Goal: Task Accomplishment & Management: Manage account settings

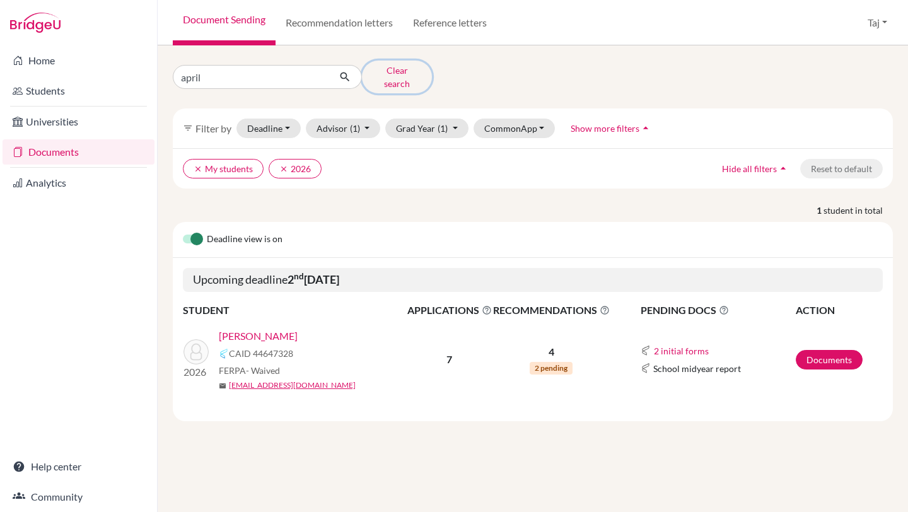
click at [393, 73] on button "Clear search" at bounding box center [397, 77] width 70 height 33
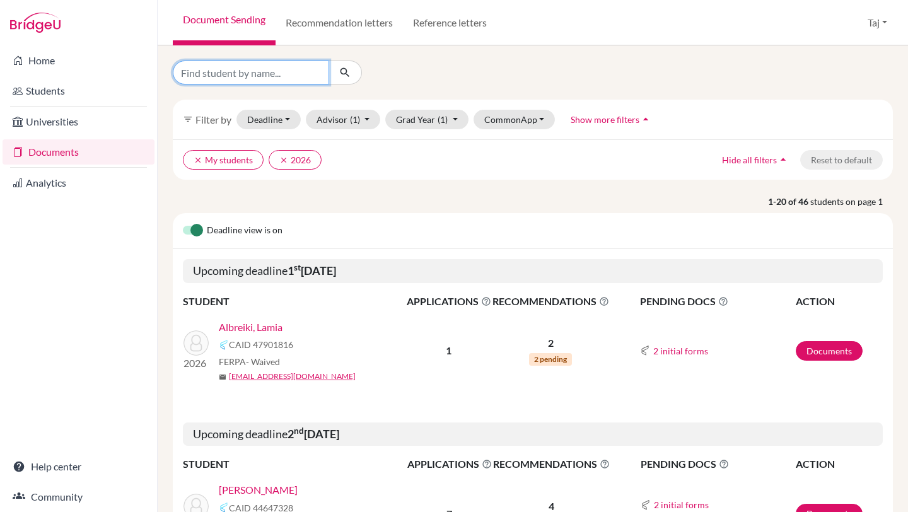
click at [294, 79] on input "Find student by name..." at bounding box center [251, 73] width 156 height 24
type input "11991"
click button "submit" at bounding box center [344, 73] width 33 height 24
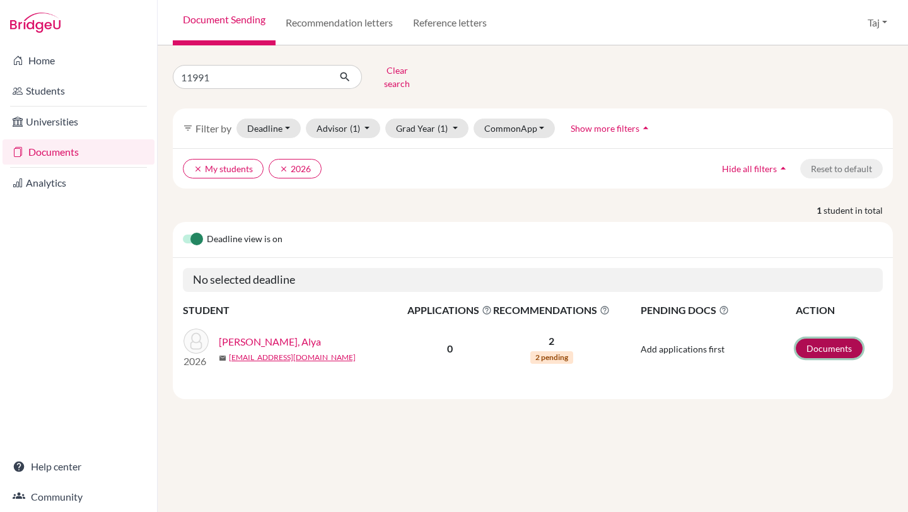
click at [811, 346] on link "Documents" at bounding box center [829, 349] width 67 height 20
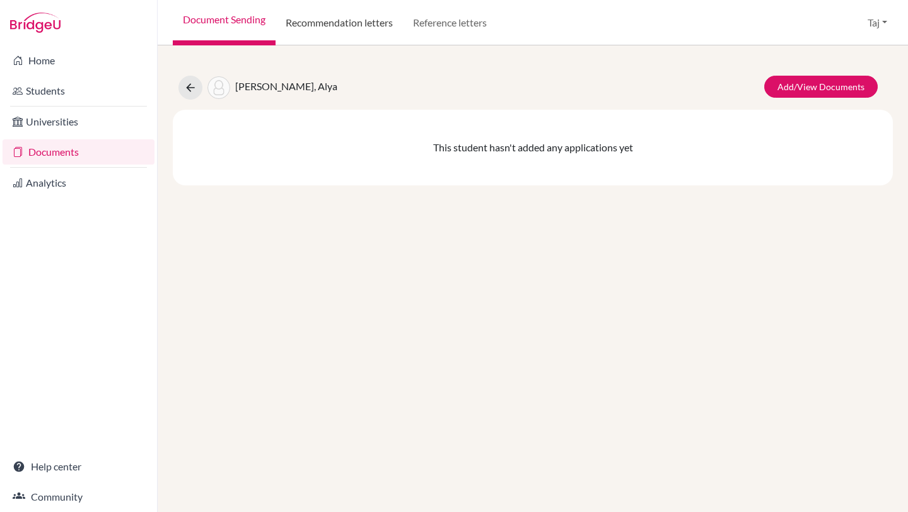
click at [372, 23] on link "Recommendation letters" at bounding box center [338, 22] width 127 height 45
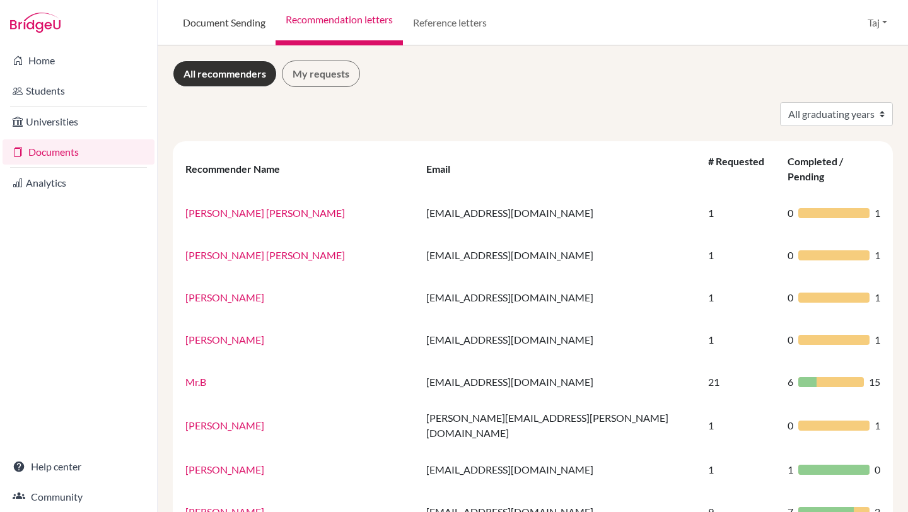
click at [237, 38] on link "Document Sending" at bounding box center [224, 22] width 103 height 45
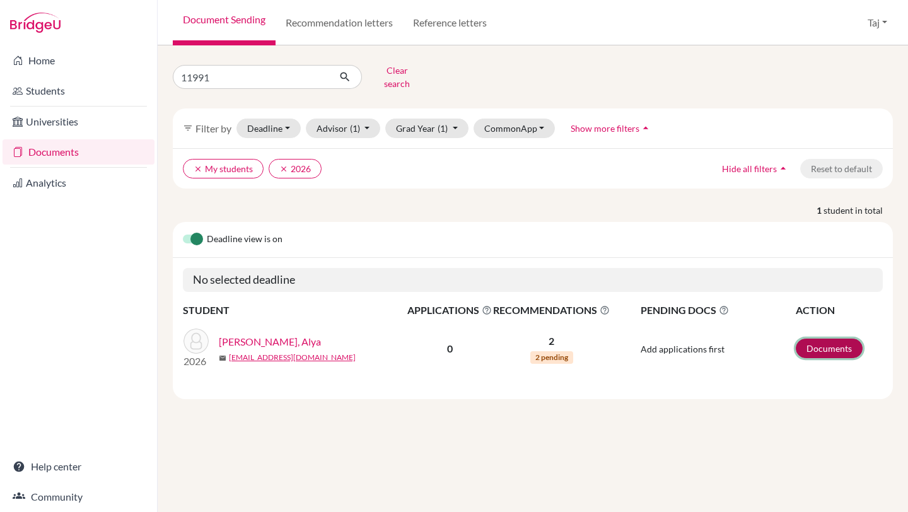
click at [828, 340] on link "Documents" at bounding box center [829, 349] width 67 height 20
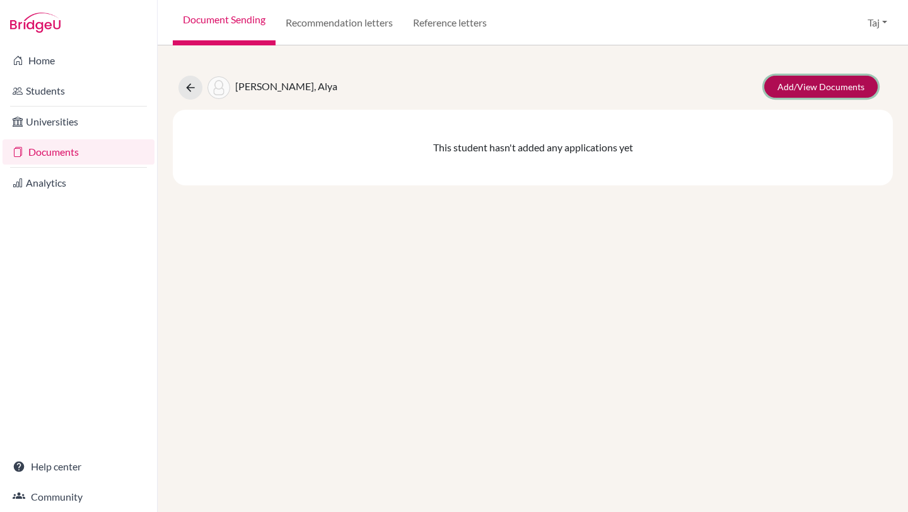
click at [797, 89] on link "Add/View Documents" at bounding box center [820, 87] width 113 height 22
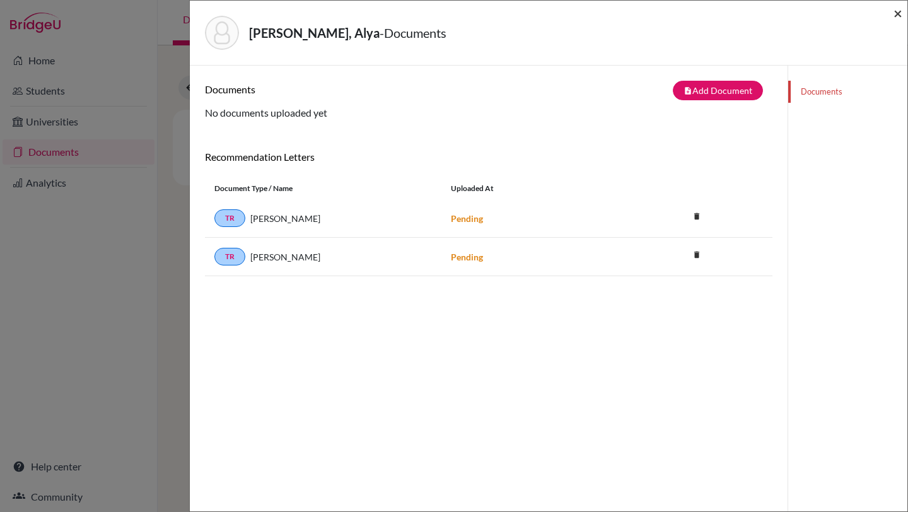
click at [898, 16] on span "×" at bounding box center [897, 13] width 9 height 18
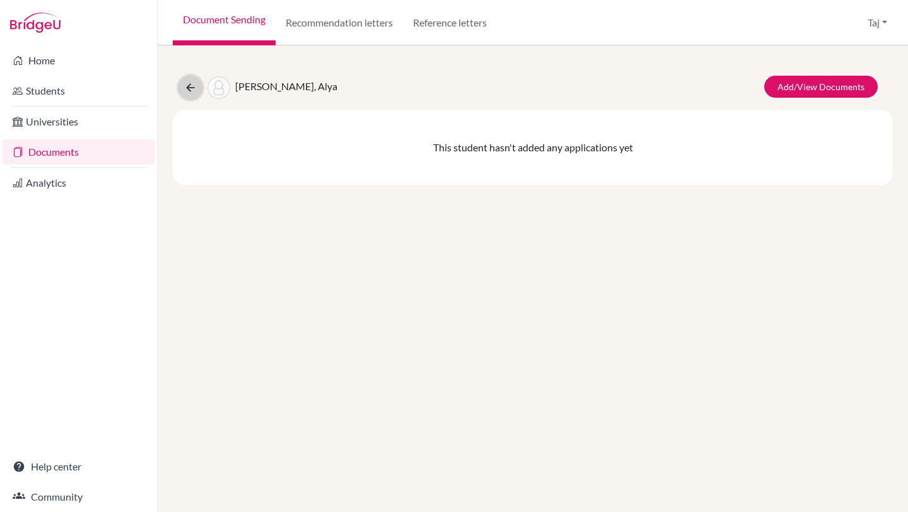
click at [194, 83] on icon at bounding box center [190, 87] width 13 height 13
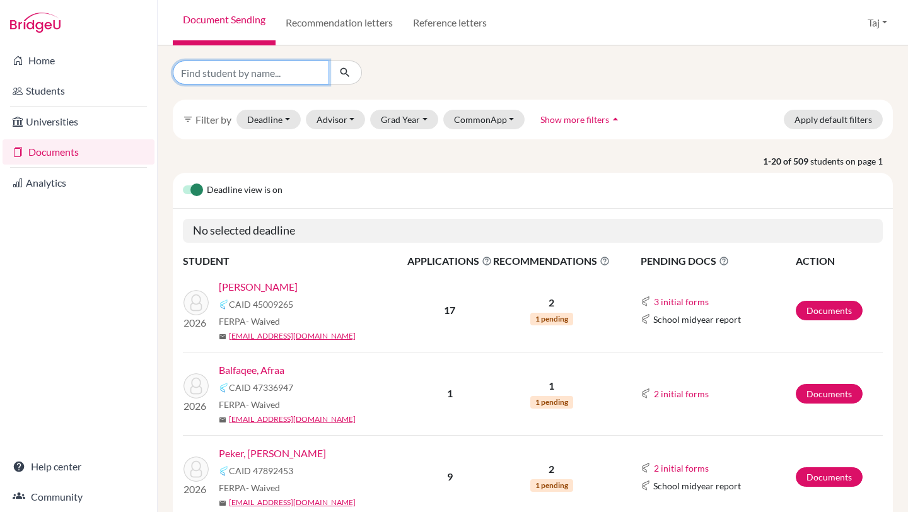
click at [320, 72] on input "Find student by name..." at bounding box center [251, 73] width 156 height 24
type input "11991"
click button "submit" at bounding box center [344, 73] width 33 height 24
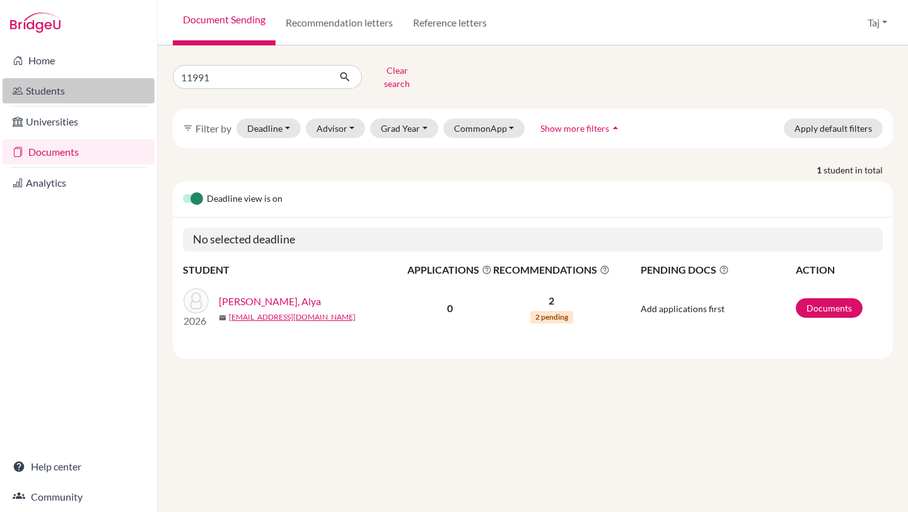
click at [70, 95] on link "Students" at bounding box center [79, 90] width 152 height 25
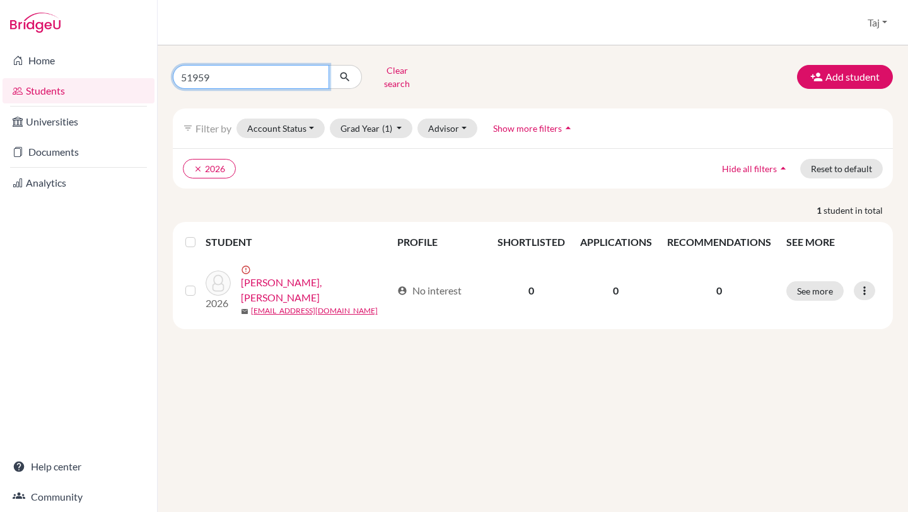
click at [270, 70] on input "51959" at bounding box center [251, 77] width 156 height 24
click at [270, 71] on input "51959" at bounding box center [251, 77] width 156 height 24
type input "11991"
click button "submit" at bounding box center [344, 77] width 33 height 24
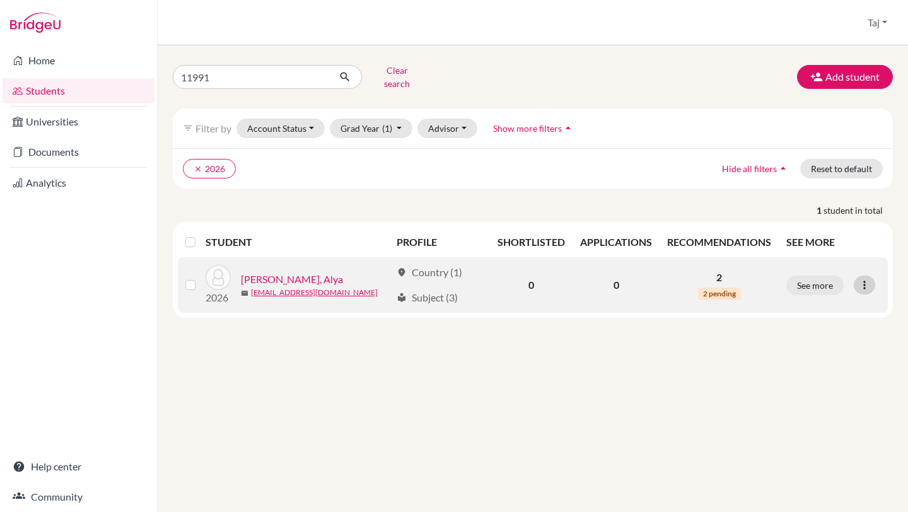
click at [864, 279] on icon at bounding box center [864, 285] width 13 height 13
click at [820, 306] on button "Edit student" at bounding box center [809, 311] width 100 height 20
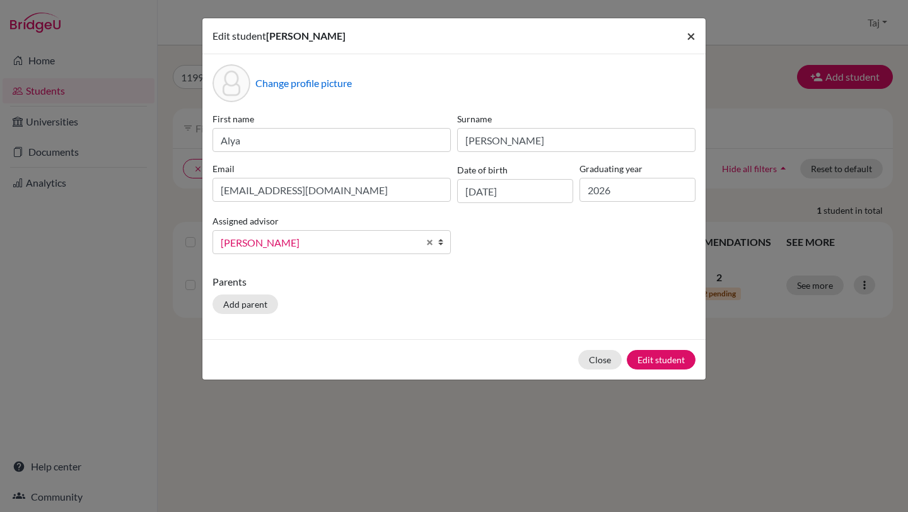
click at [683, 34] on button "×" at bounding box center [690, 35] width 29 height 35
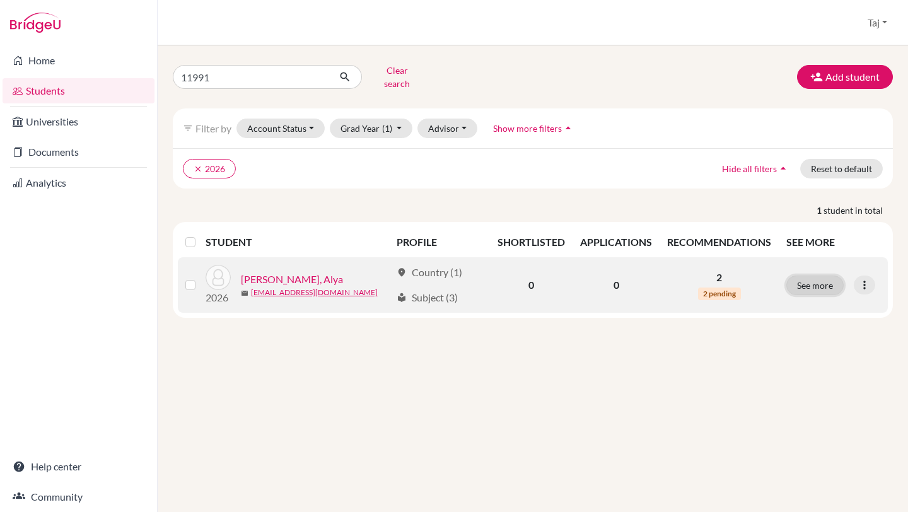
click at [809, 275] on button "See more" at bounding box center [814, 285] width 57 height 20
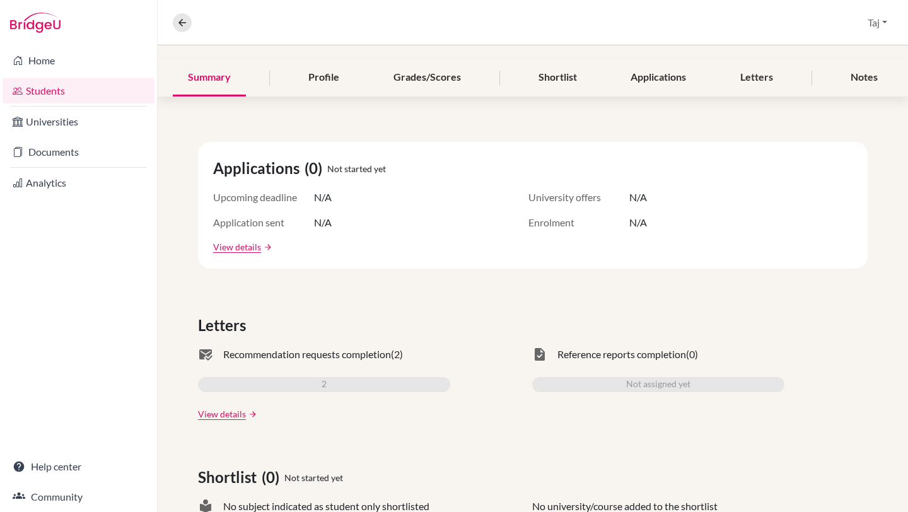
scroll to position [187, 0]
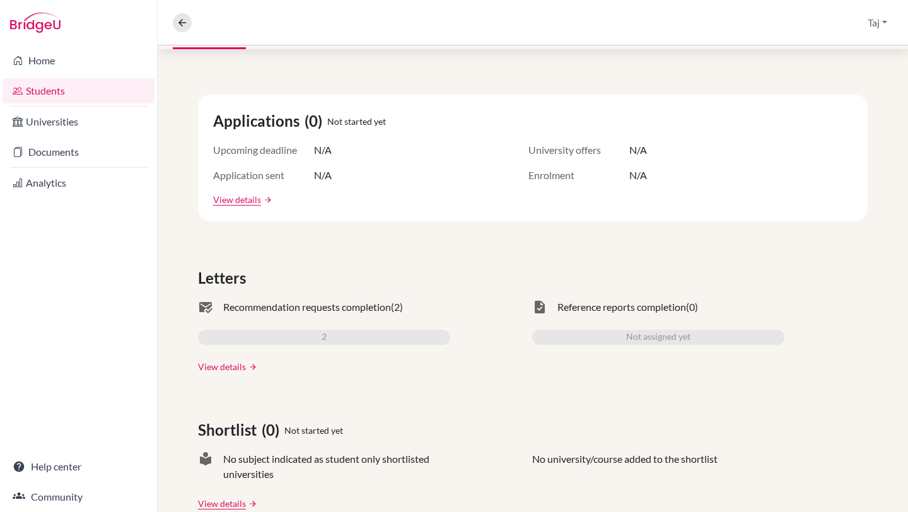
click at [231, 361] on link "View details" at bounding box center [222, 366] width 48 height 13
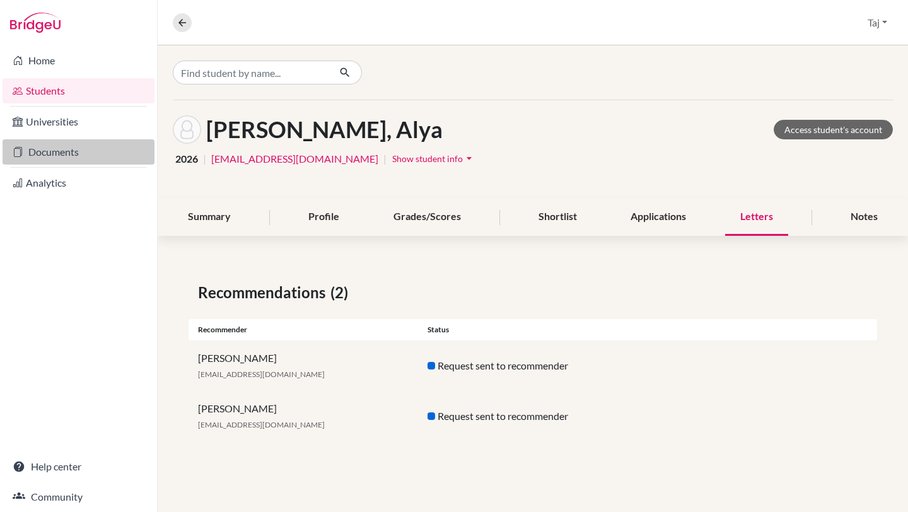
click at [85, 149] on link "Documents" at bounding box center [79, 151] width 152 height 25
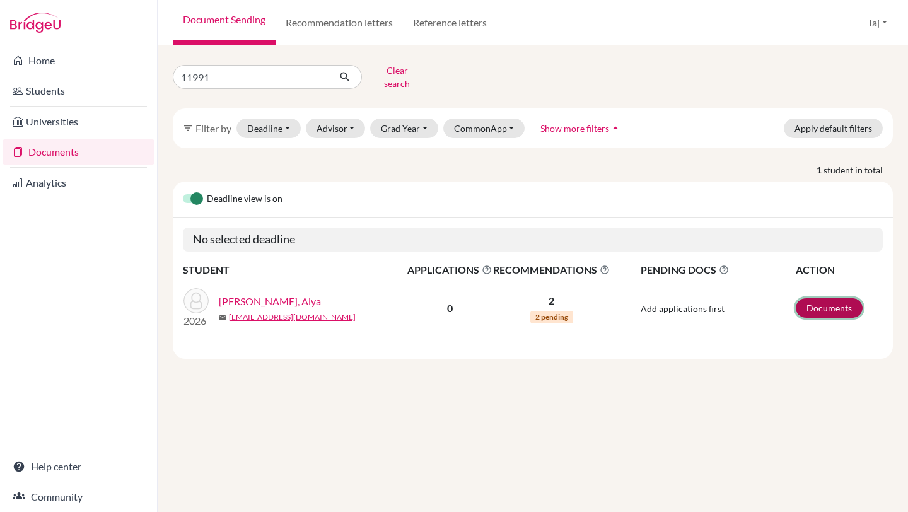
click at [802, 298] on link "Documents" at bounding box center [829, 308] width 67 height 20
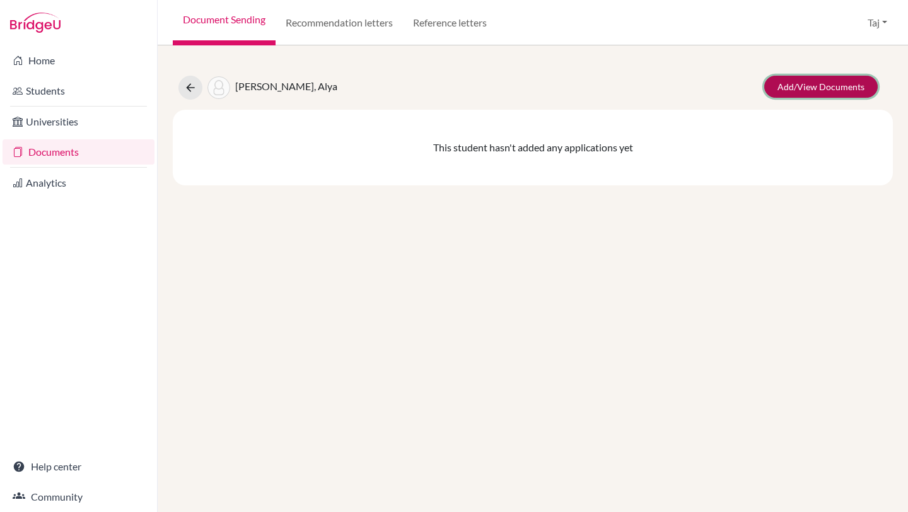
click at [794, 88] on link "Add/View Documents" at bounding box center [820, 87] width 113 height 22
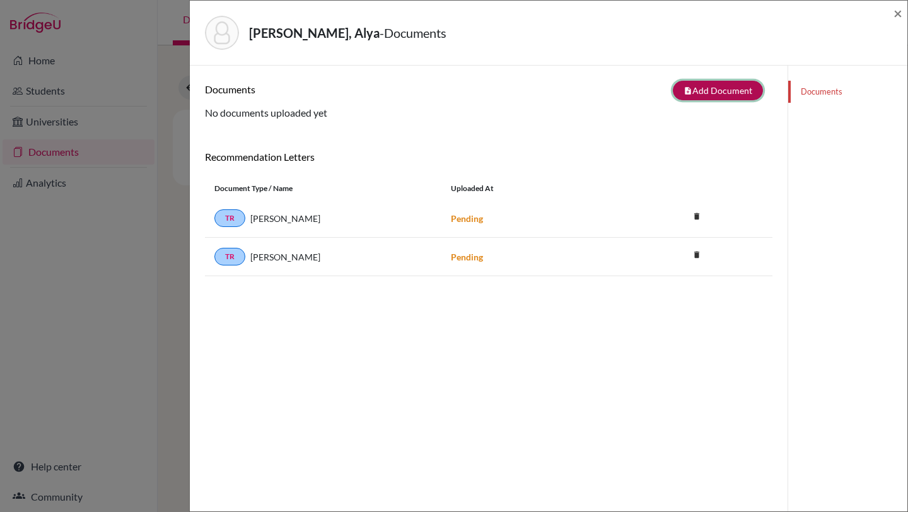
click at [715, 88] on button "note_add Add Document" at bounding box center [718, 91] width 90 height 20
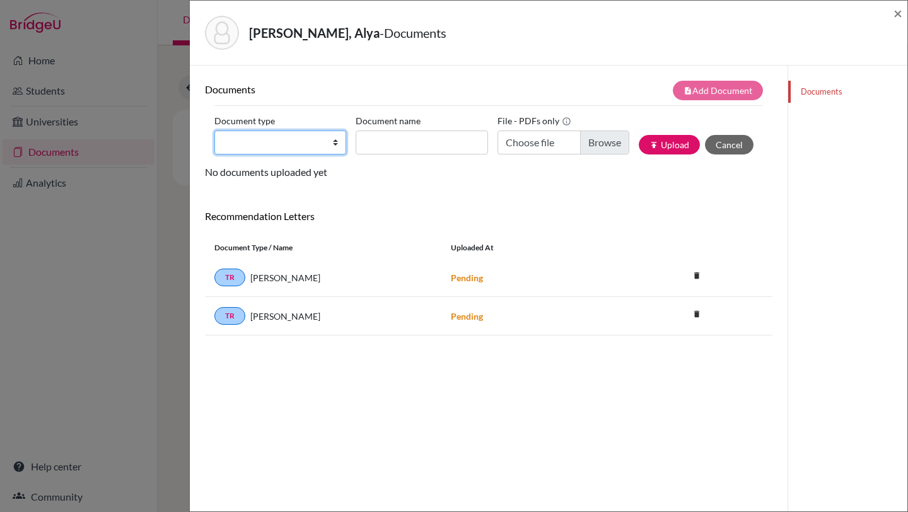
click at [326, 144] on select "Change explanation for Common App reports Counselor recommendation Internationa…" at bounding box center [280, 142] width 132 height 24
select select "2"
click at [390, 139] on input "Document name" at bounding box center [422, 142] width 132 height 24
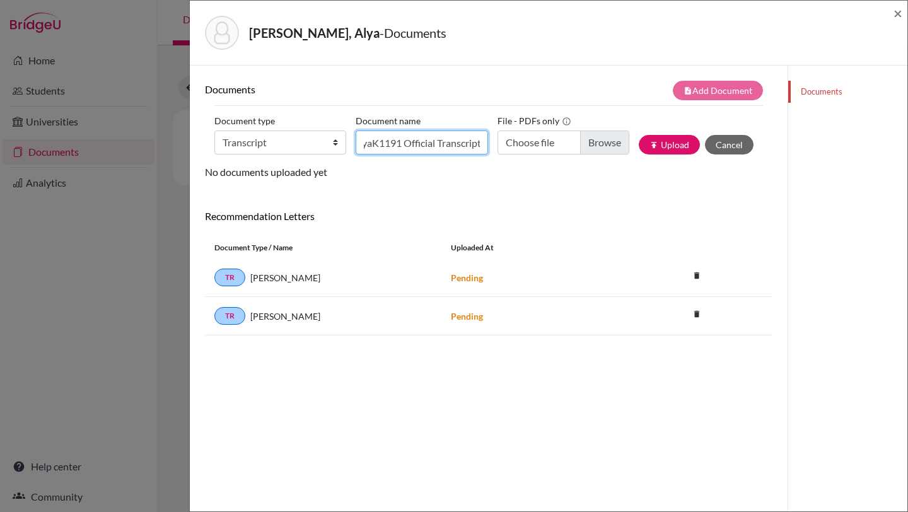
scroll to position [0, 15]
type input "AlyaK1191 Official Transcript"
click at [610, 148] on input "Choose file" at bounding box center [563, 142] width 132 height 24
type input "C:\fakepath\AISA_Transcript_Official_Fi 11991.pdf"
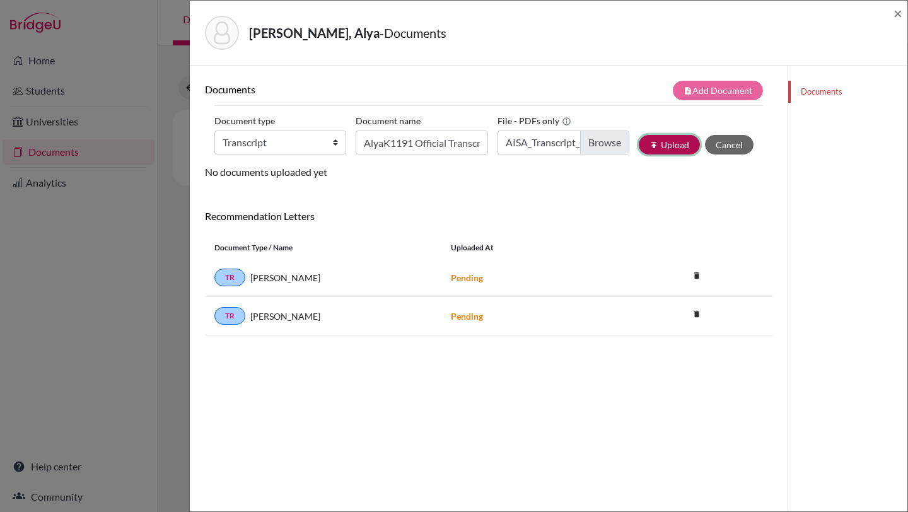
click at [656, 149] on button "publish Upload" at bounding box center [669, 145] width 61 height 20
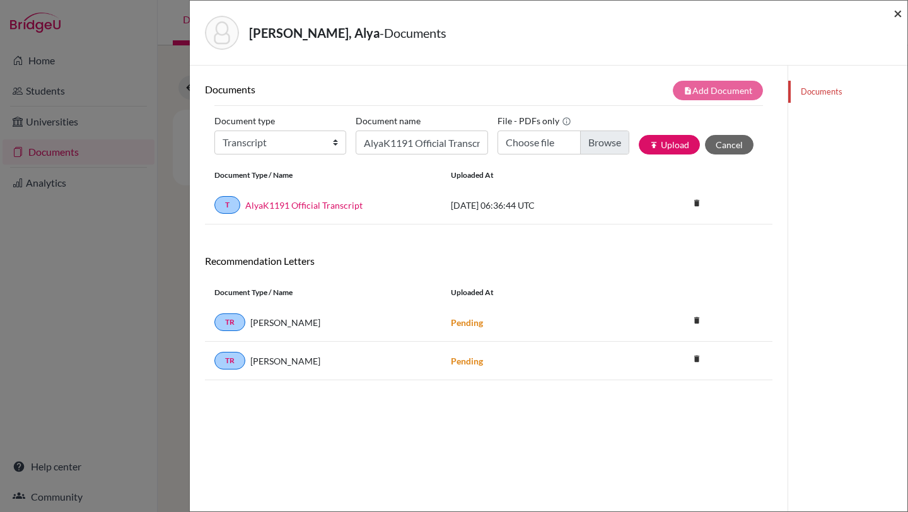
click at [899, 18] on span "×" at bounding box center [897, 13] width 9 height 18
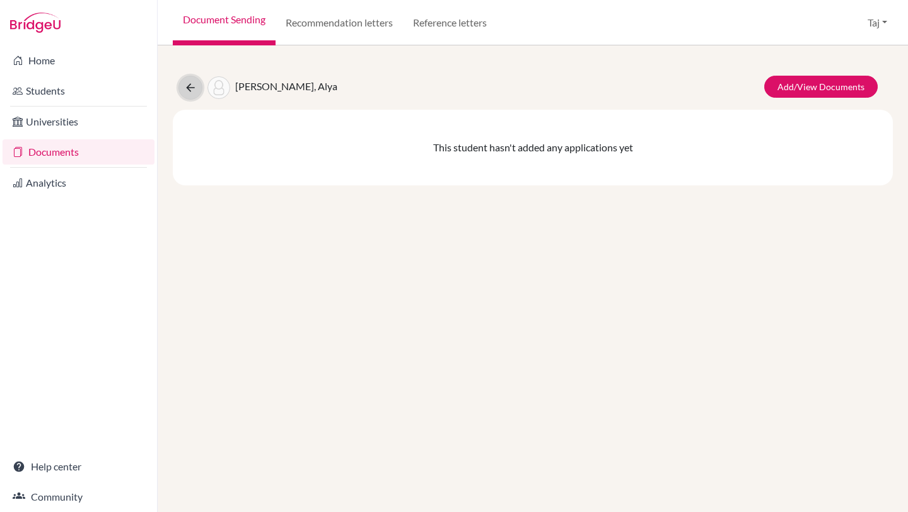
click at [183, 86] on button at bounding box center [190, 88] width 24 height 24
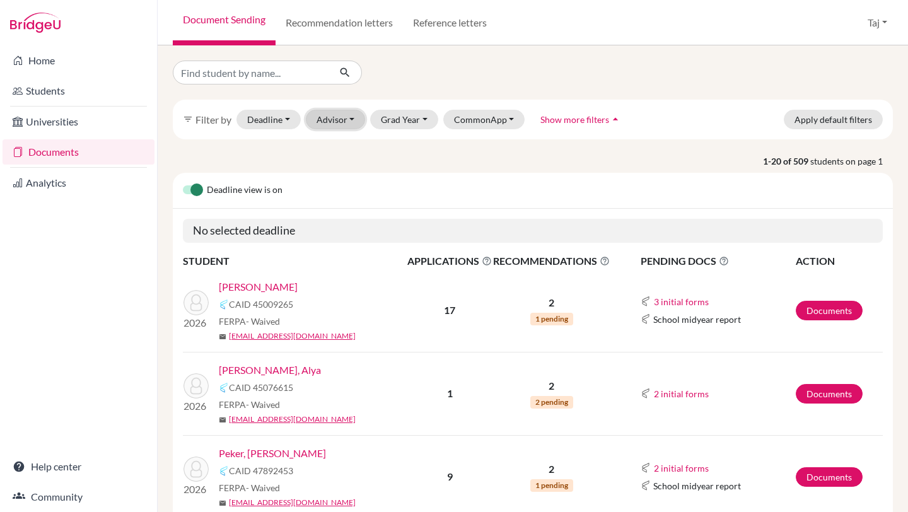
click at [347, 119] on button "Advisor" at bounding box center [336, 120] width 60 height 20
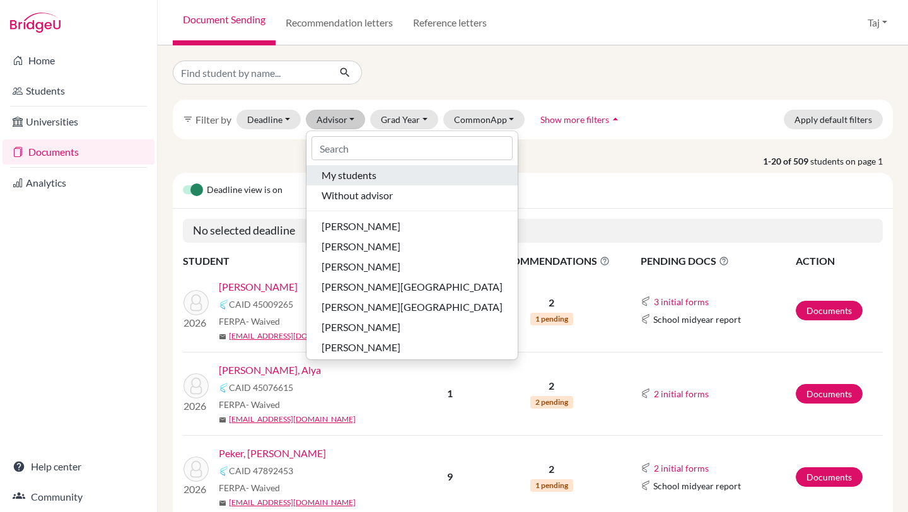
click at [347, 179] on span "My students" at bounding box center [348, 175] width 55 height 15
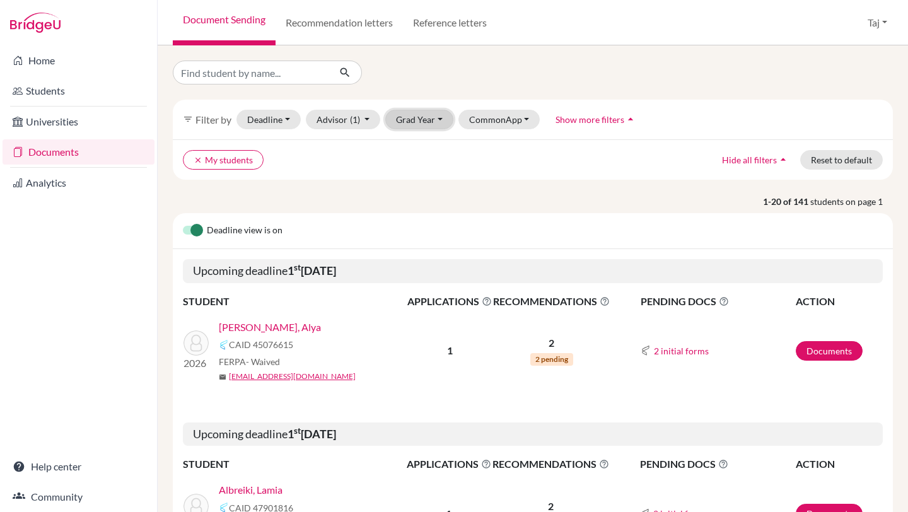
click at [412, 128] on button "Grad Year" at bounding box center [419, 120] width 68 height 20
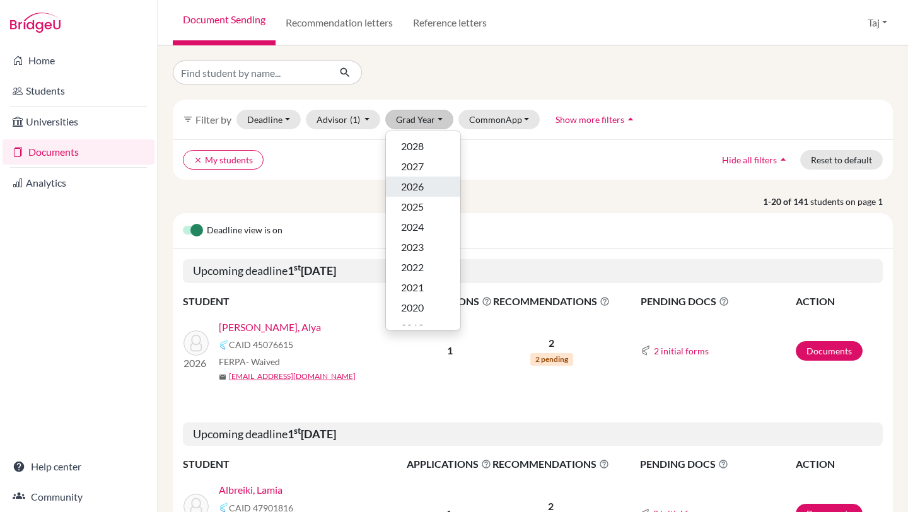
click at [415, 182] on span "2026" at bounding box center [412, 186] width 23 height 15
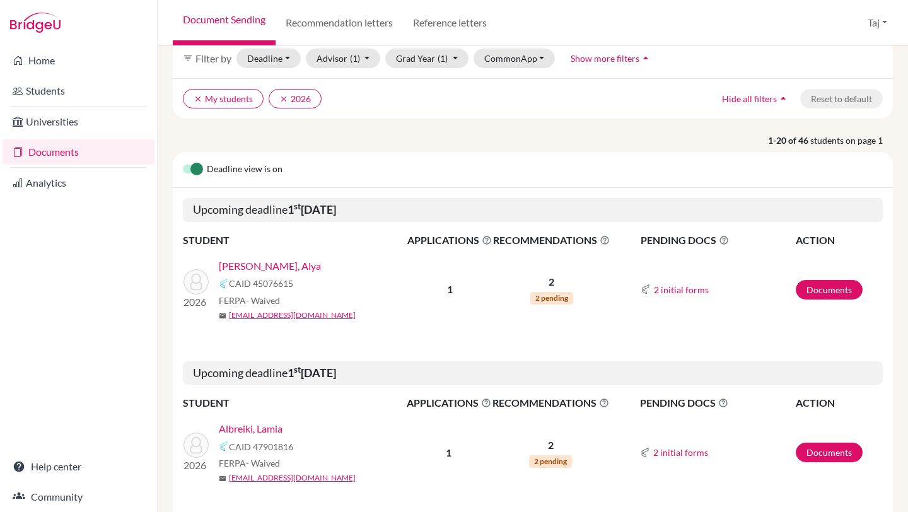
scroll to position [62, 0]
click at [817, 291] on link "Documents" at bounding box center [829, 289] width 67 height 20
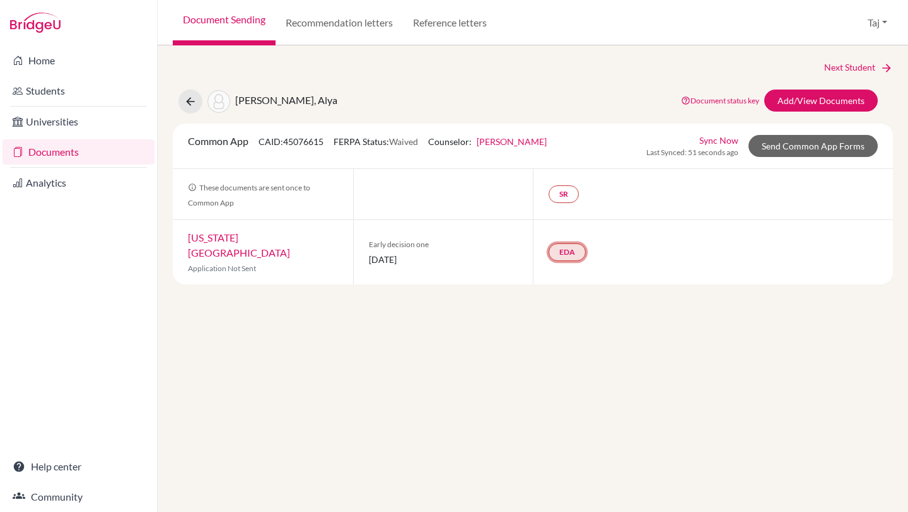
click at [585, 243] on link "EDA" at bounding box center [566, 252] width 37 height 18
click at [575, 214] on small "Incomplete" at bounding box center [566, 218] width 108 height 11
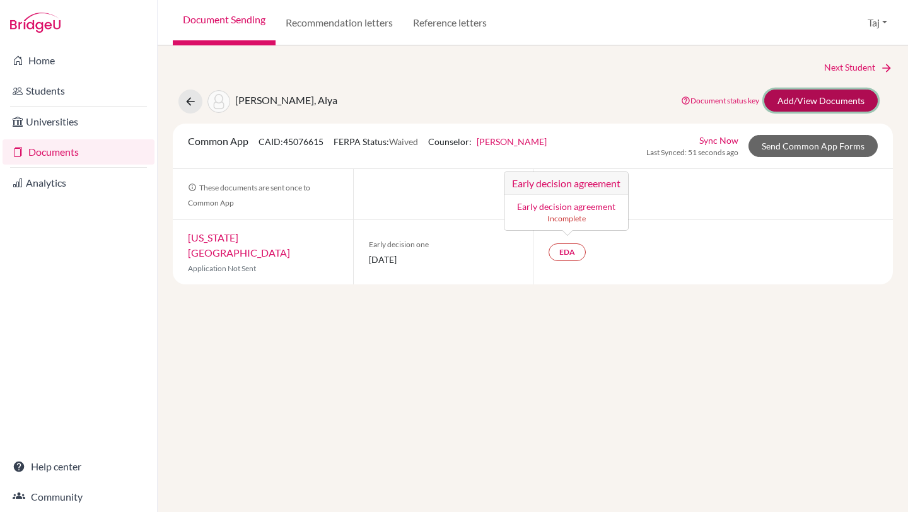
click at [792, 98] on link "Add/View Documents" at bounding box center [820, 101] width 113 height 22
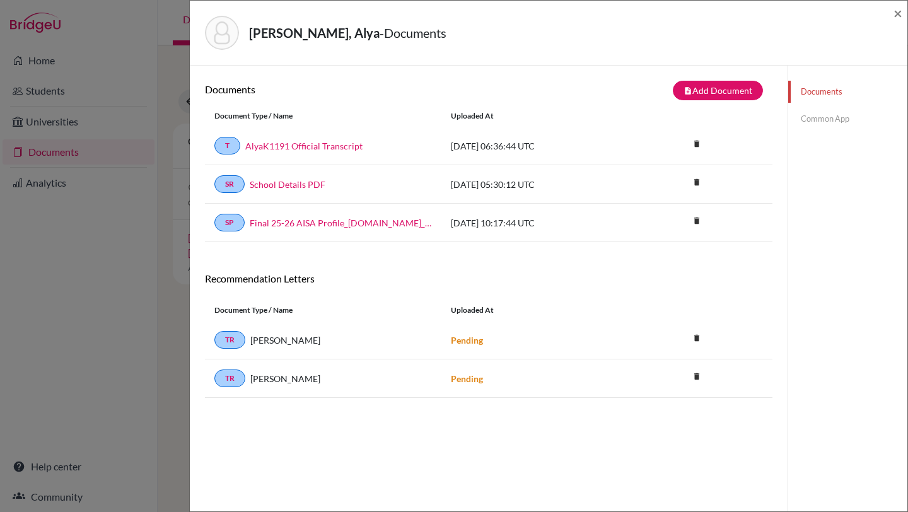
click at [813, 129] on link "Common App" at bounding box center [847, 119] width 119 height 22
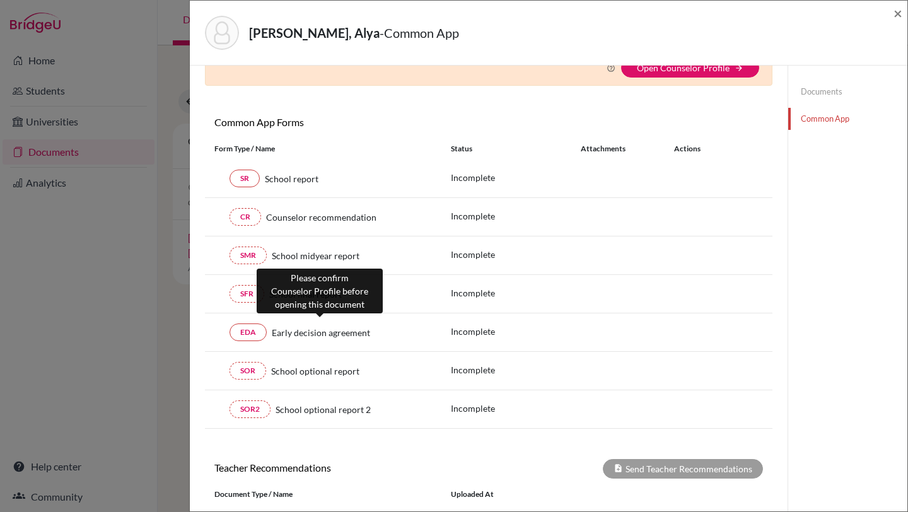
scroll to position [86, 0]
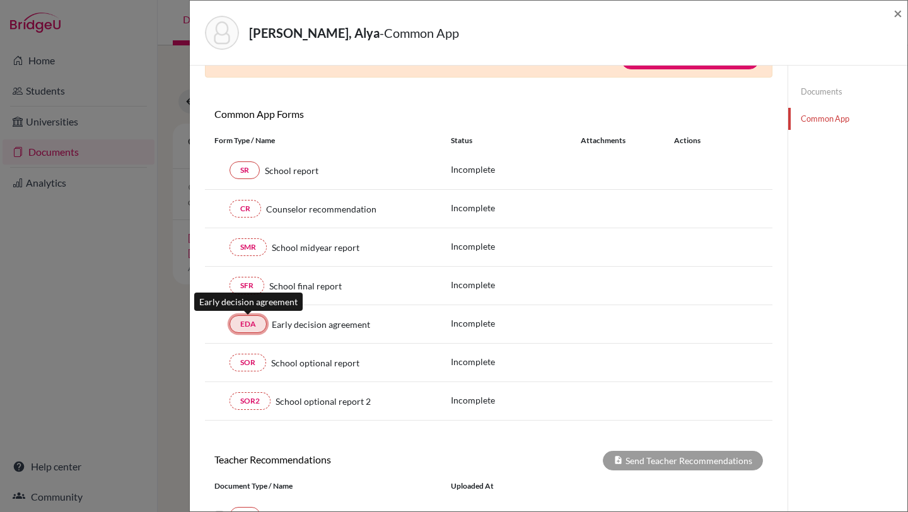
click at [260, 323] on link "EDA" at bounding box center [247, 324] width 37 height 18
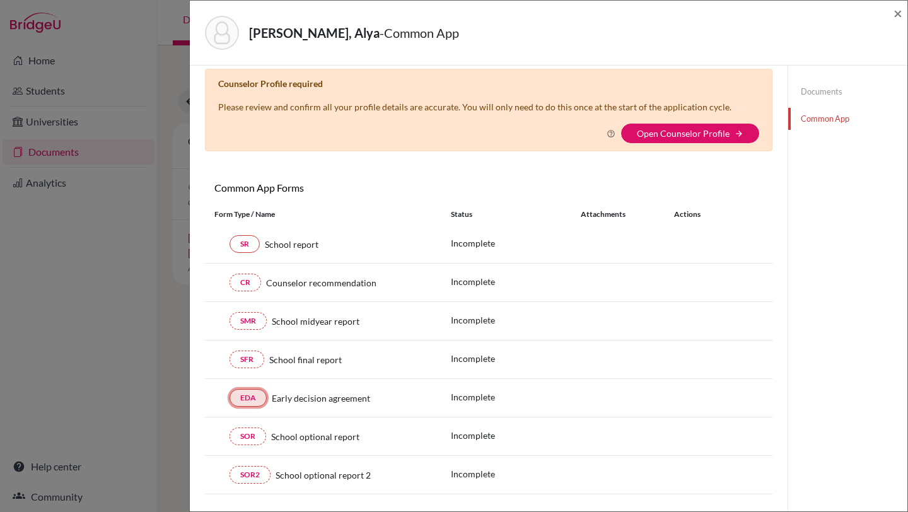
scroll to position [0, 0]
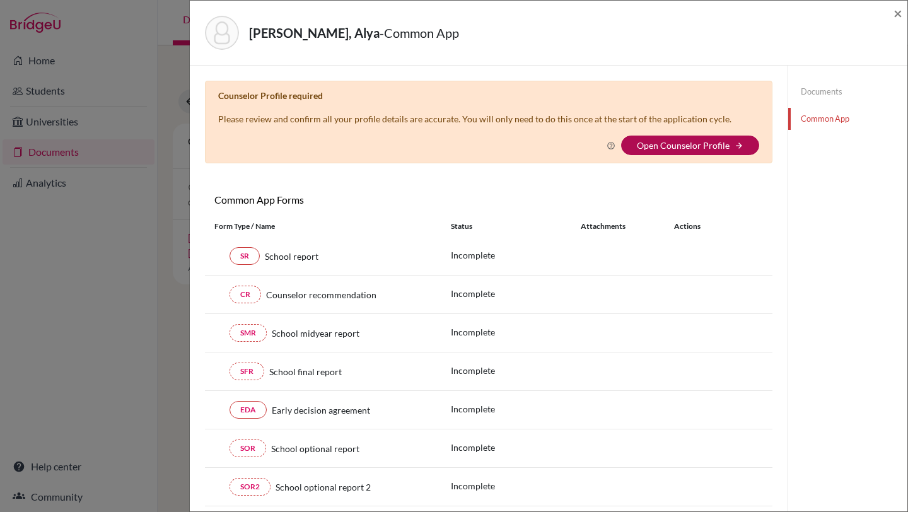
click at [657, 146] on link "Open Counselor Profile" at bounding box center [683, 145] width 93 height 11
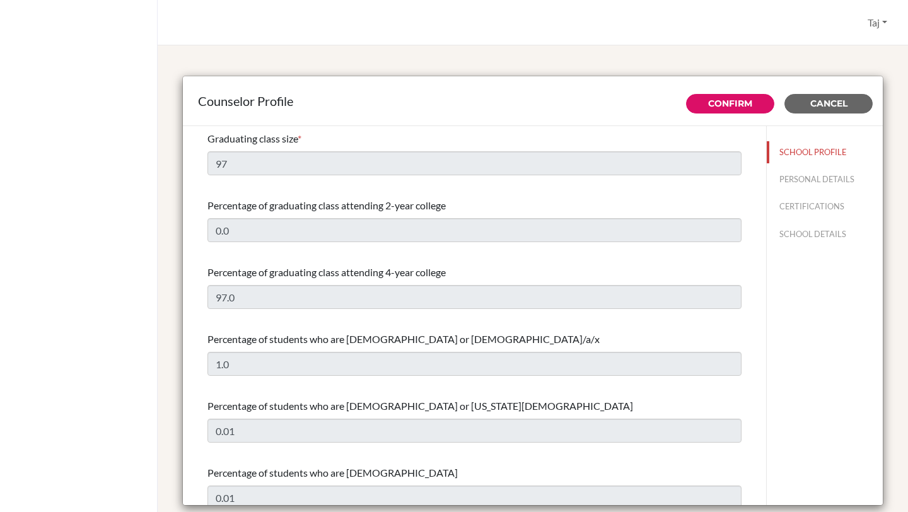
select select "1"
select select "350637"
click at [716, 101] on link "Confirm" at bounding box center [730, 103] width 44 height 11
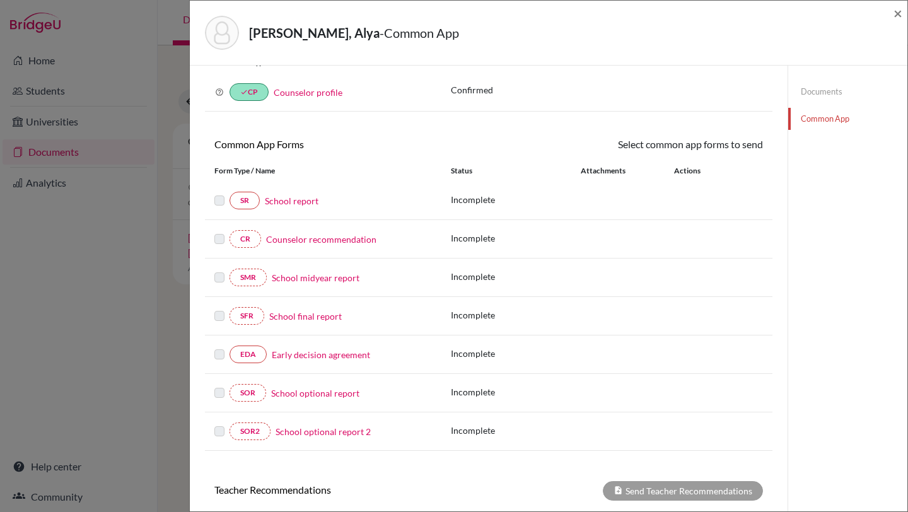
scroll to position [52, 0]
click at [255, 357] on link "EDA" at bounding box center [247, 354] width 37 height 18
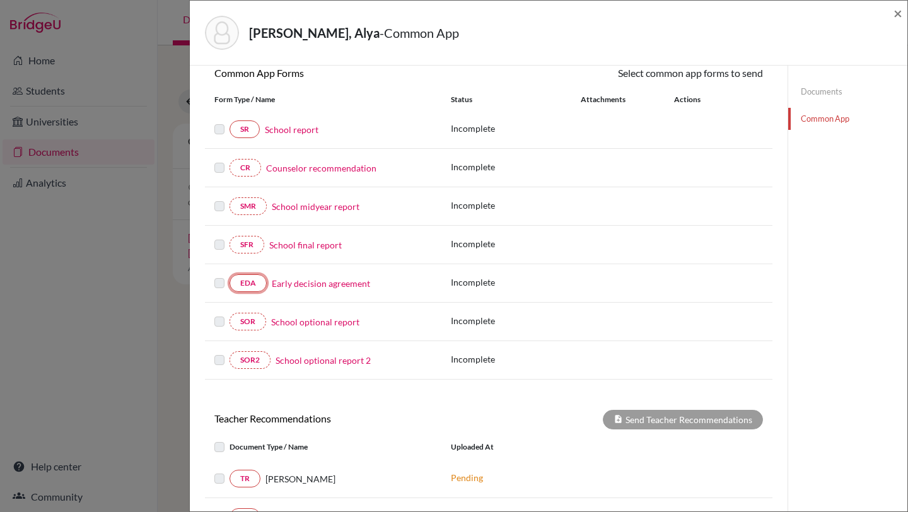
scroll to position [120, 0]
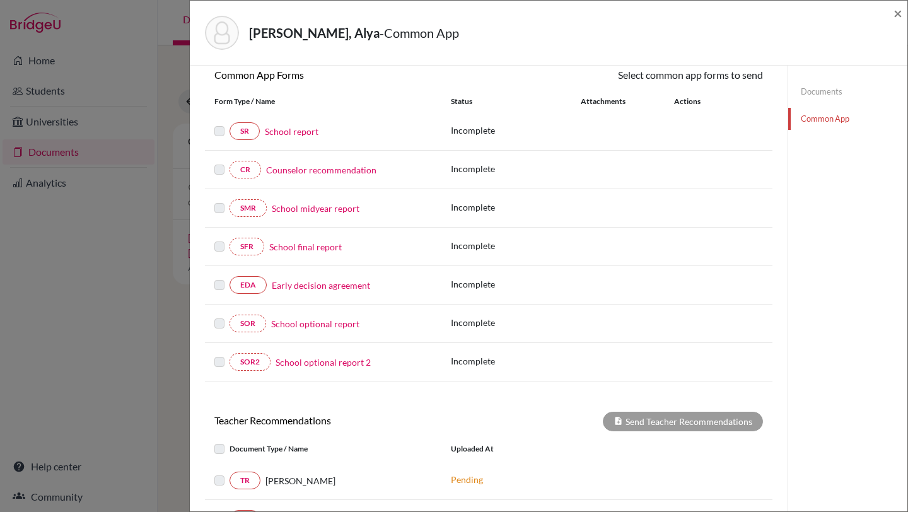
click at [318, 284] on link "Early decision agreement" at bounding box center [321, 285] width 98 height 13
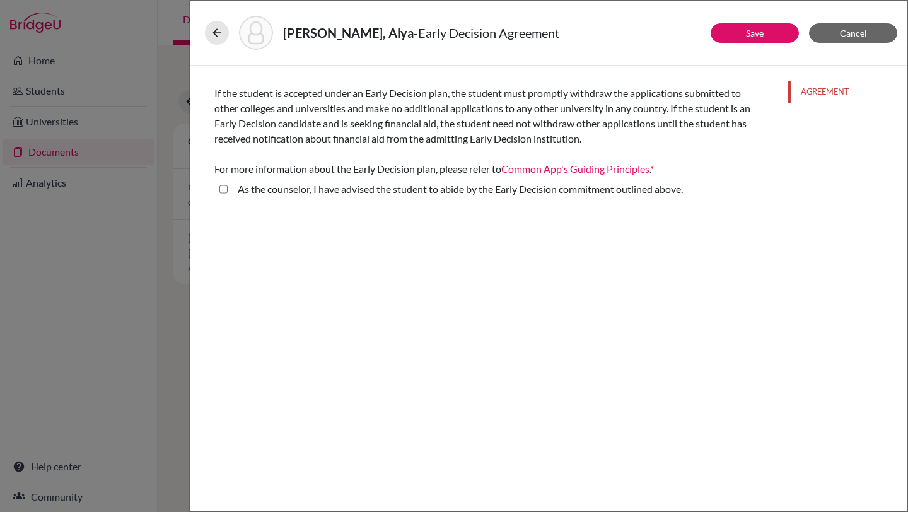
click at [225, 191] on above\ "As the counselor, I have advised the student to abide by the Early Decision com…" at bounding box center [223, 189] width 8 height 15
checkbox above\ "true"
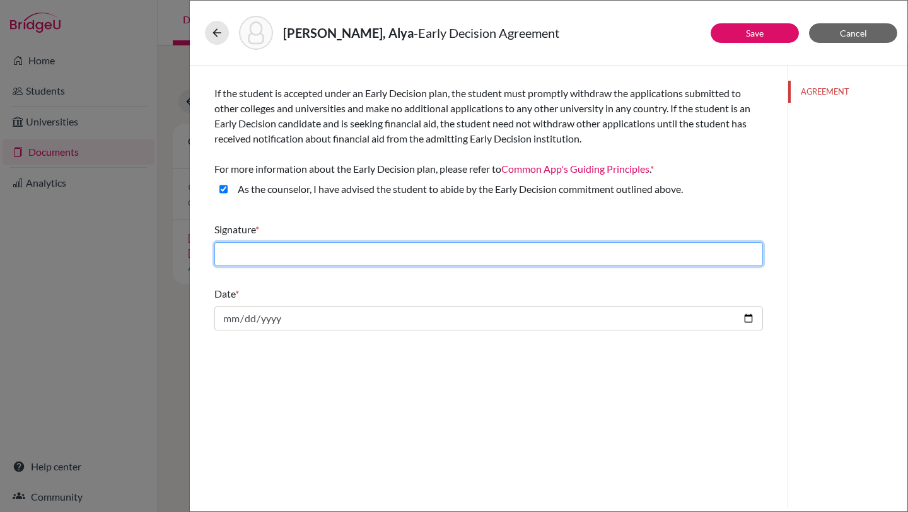
click at [257, 258] on input "text" at bounding box center [488, 254] width 548 height 24
type input "[PERSON_NAME]"
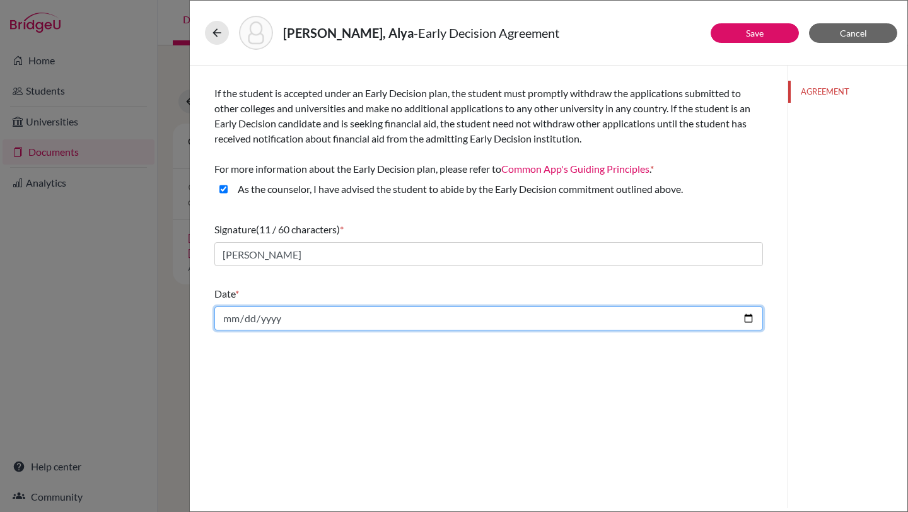
click at [298, 319] on input "date" at bounding box center [488, 318] width 548 height 24
type input "[DATE]"
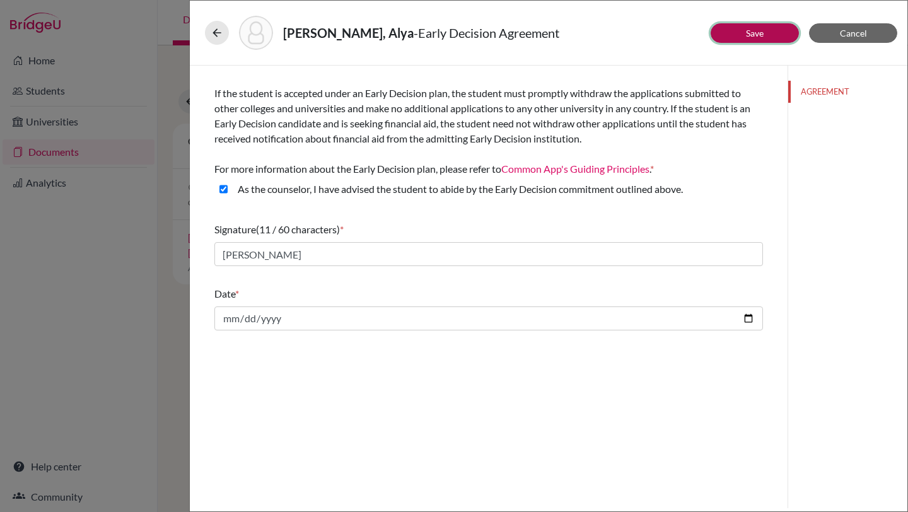
click at [753, 35] on link "Save" at bounding box center [755, 33] width 18 height 11
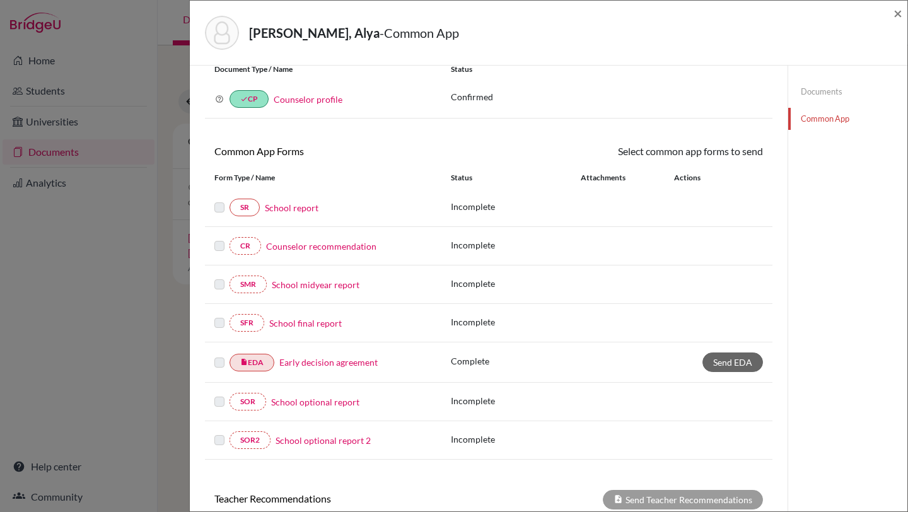
scroll to position [45, 0]
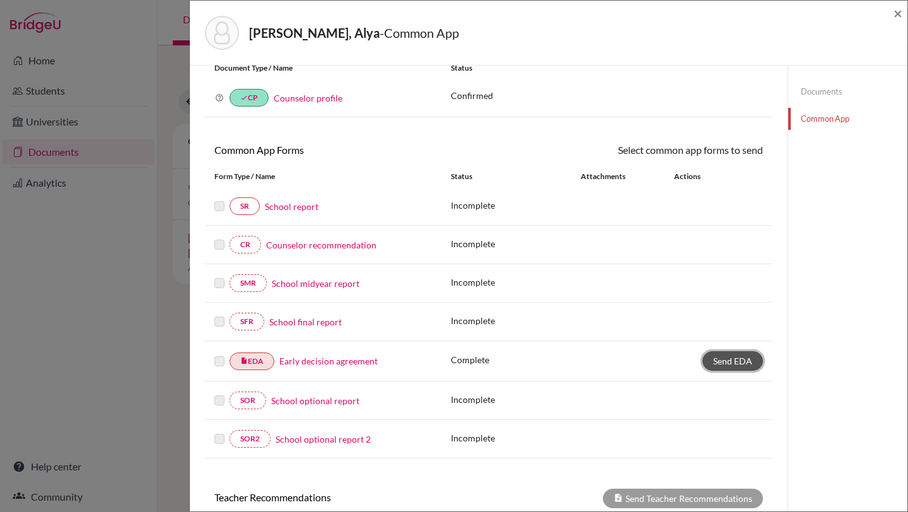
click at [713, 360] on link "Send EDA" at bounding box center [732, 361] width 61 height 20
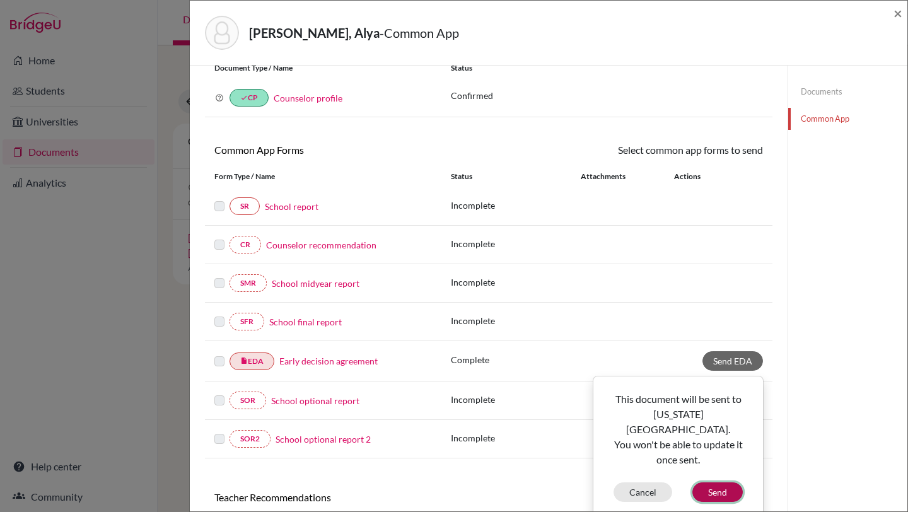
click at [717, 482] on button "Send" at bounding box center [717, 492] width 50 height 20
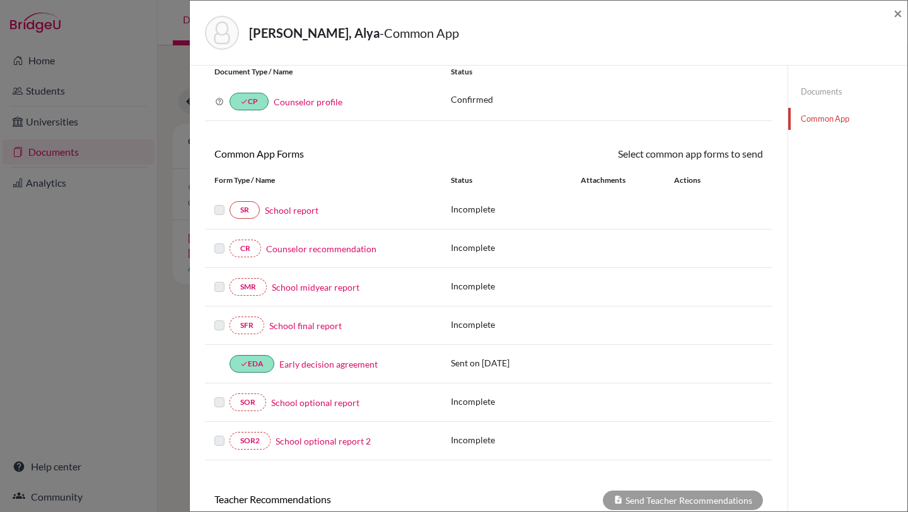
scroll to position [35, 0]
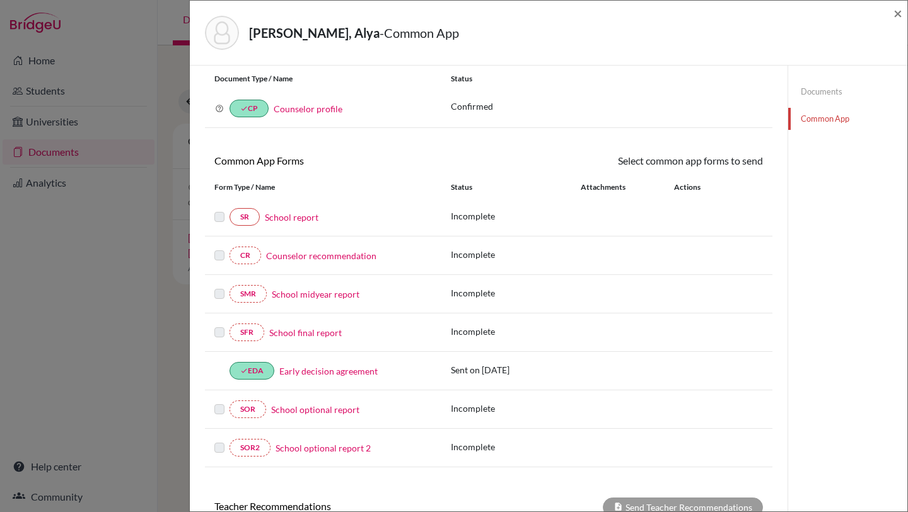
click at [301, 217] on link "School report" at bounding box center [292, 217] width 54 height 13
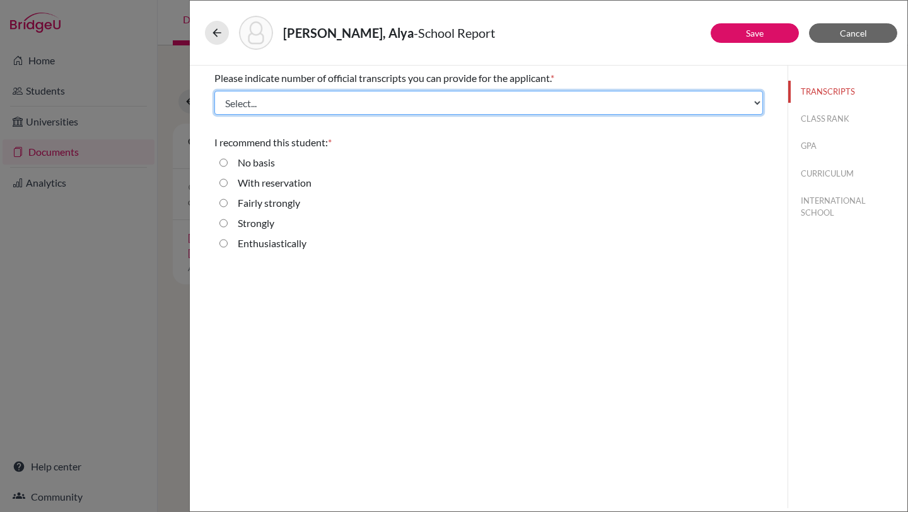
click at [317, 112] on select "Select... 1 2 3 4" at bounding box center [488, 103] width 548 height 24
select select "1"
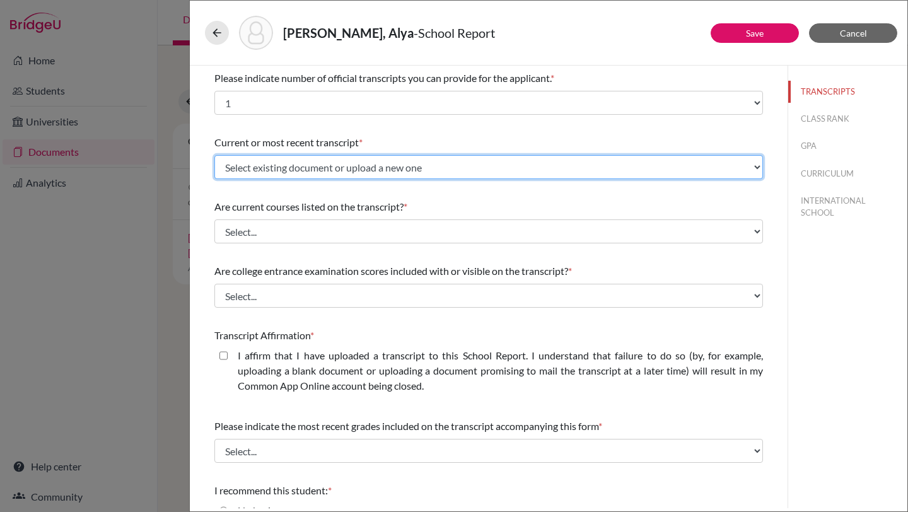
click at [296, 171] on select "Select existing document or upload a new one AlyaK1191 Official Transcript Uplo…" at bounding box center [488, 167] width 548 height 24
select select "673445"
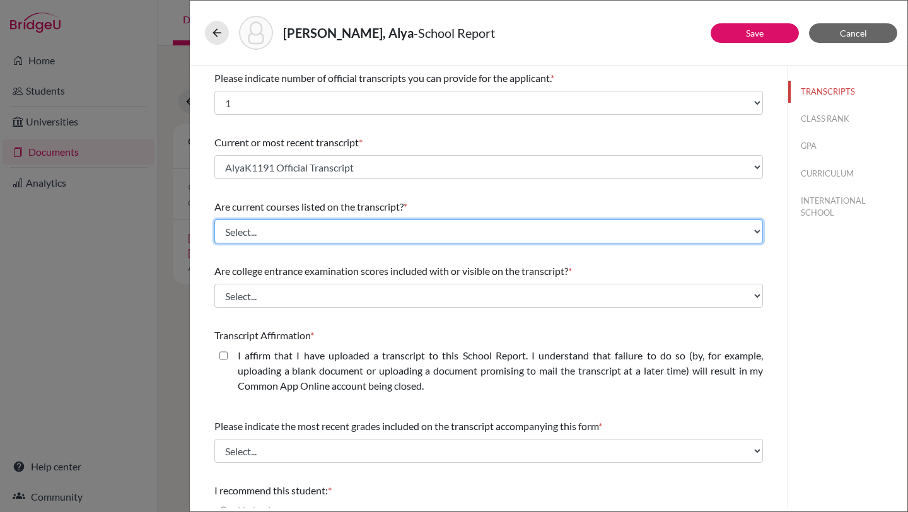
click at [287, 233] on select "Select... Yes No" at bounding box center [488, 231] width 548 height 24
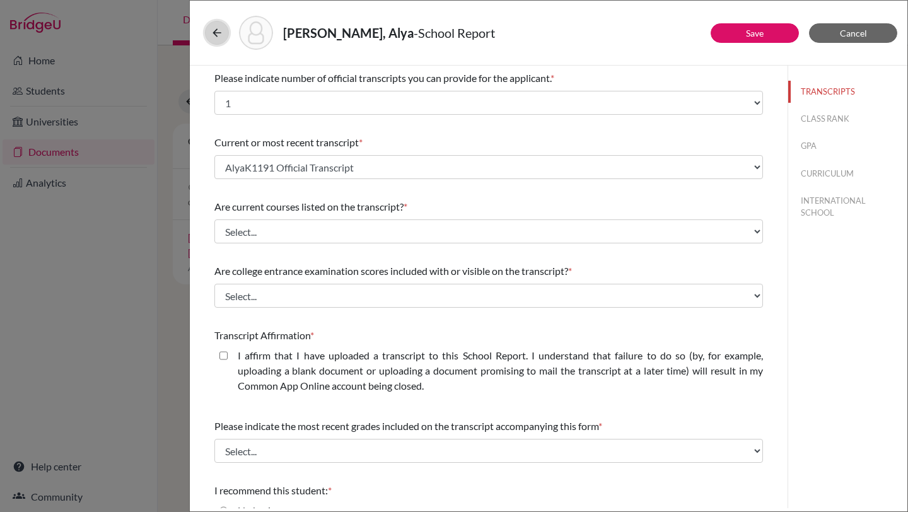
click at [214, 32] on icon at bounding box center [217, 32] width 13 height 13
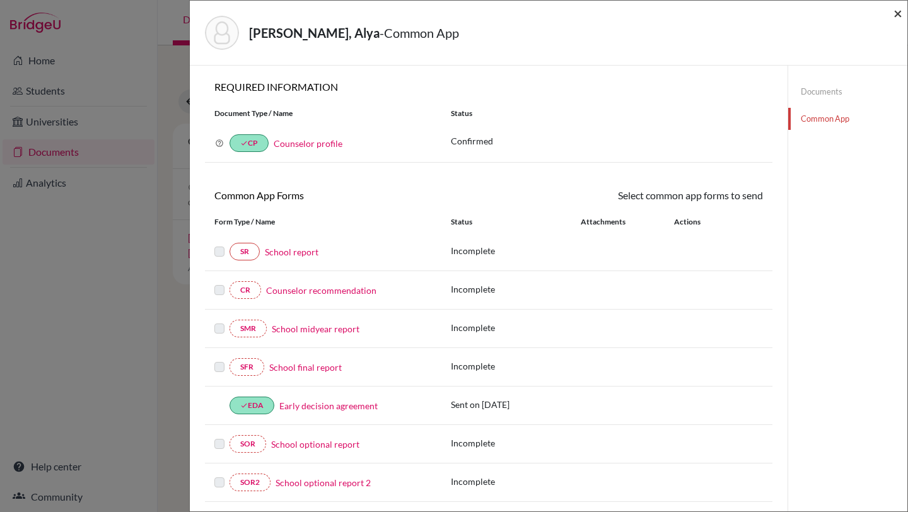
click at [896, 12] on span "×" at bounding box center [897, 13] width 9 height 18
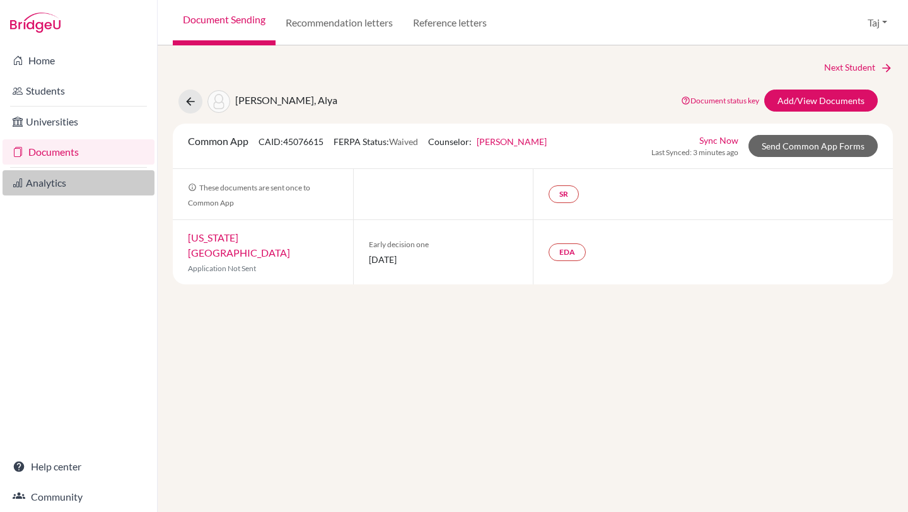
click at [55, 189] on link "Analytics" at bounding box center [79, 182] width 152 height 25
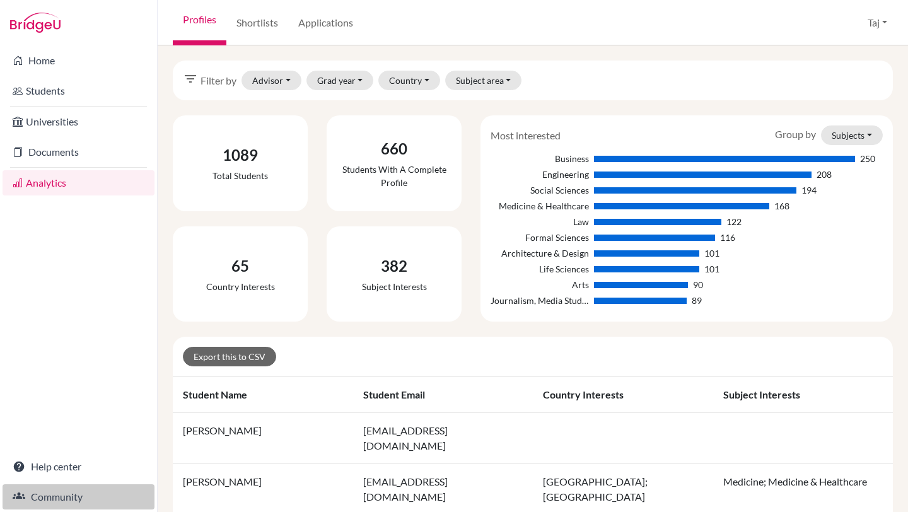
click at [58, 498] on link "Community" at bounding box center [79, 496] width 152 height 25
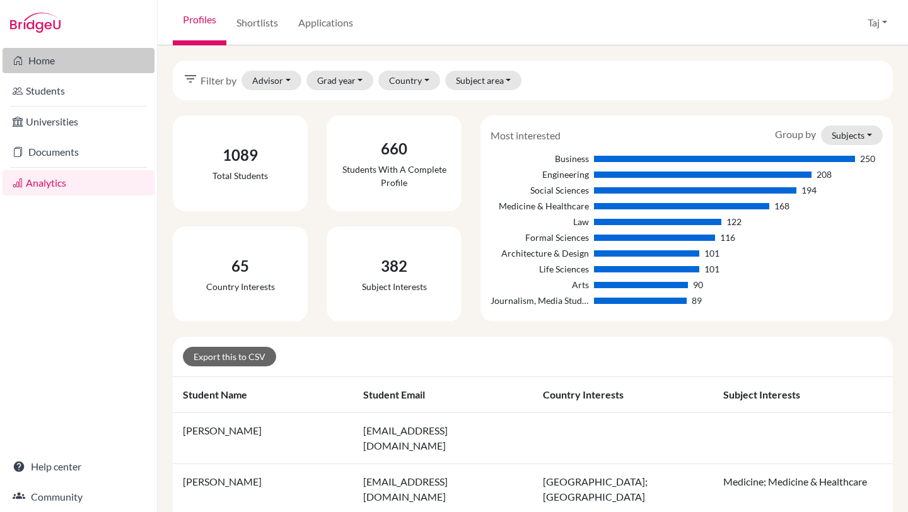
click at [56, 55] on link "Home" at bounding box center [79, 60] width 152 height 25
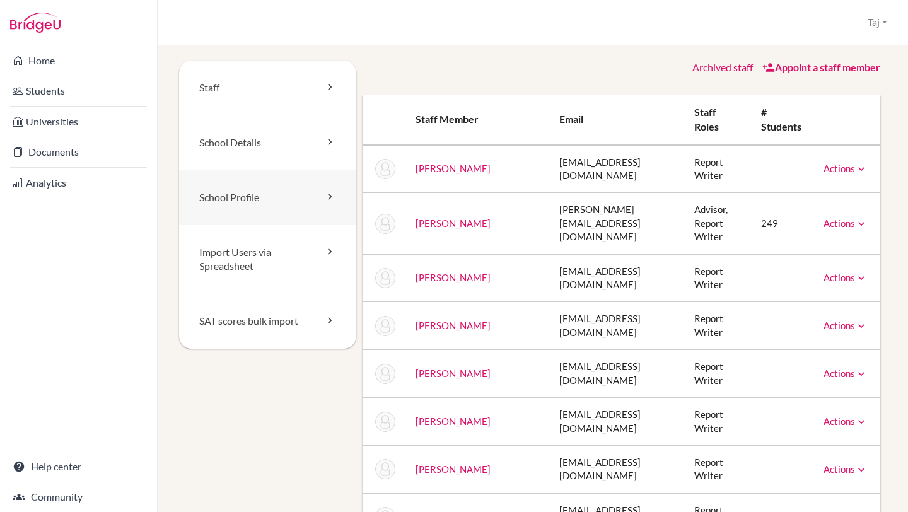
click at [330, 195] on icon at bounding box center [329, 196] width 13 height 13
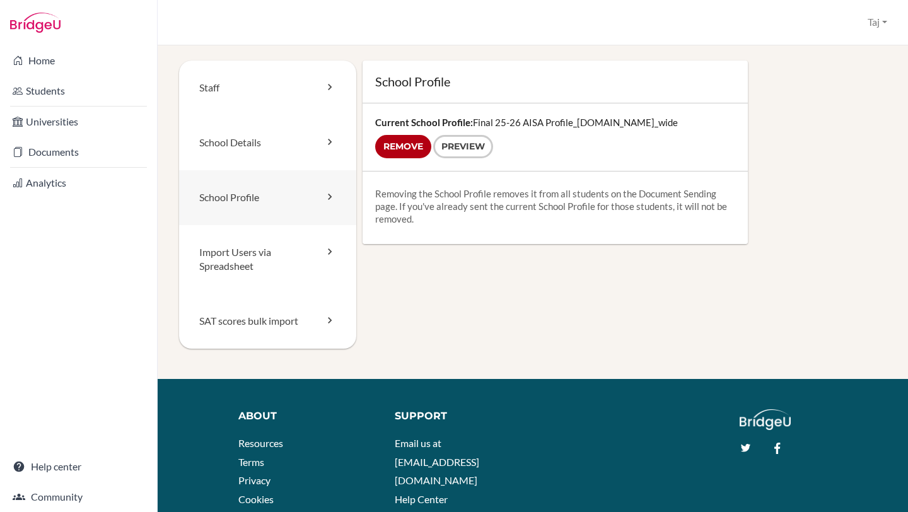
click at [325, 192] on icon at bounding box center [329, 196] width 13 height 13
click at [331, 150] on link "School Details" at bounding box center [267, 142] width 177 height 55
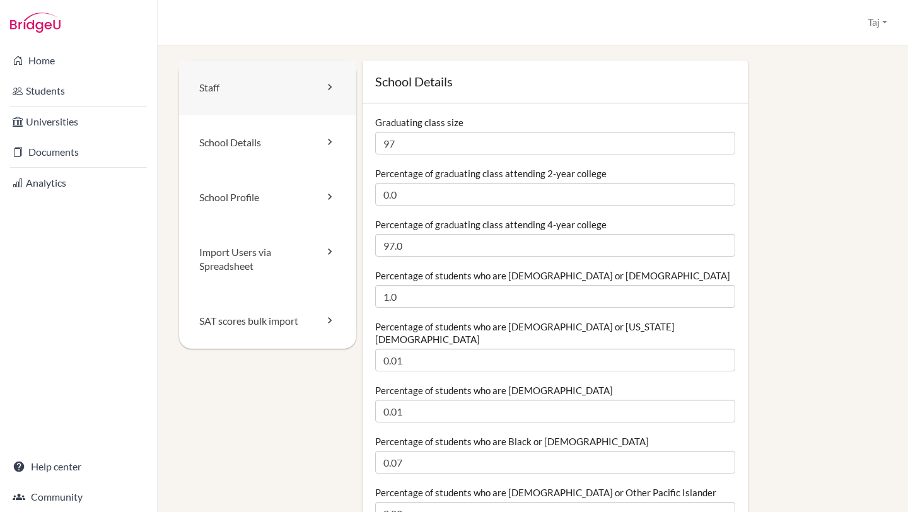
click at [334, 86] on icon at bounding box center [329, 87] width 13 height 13
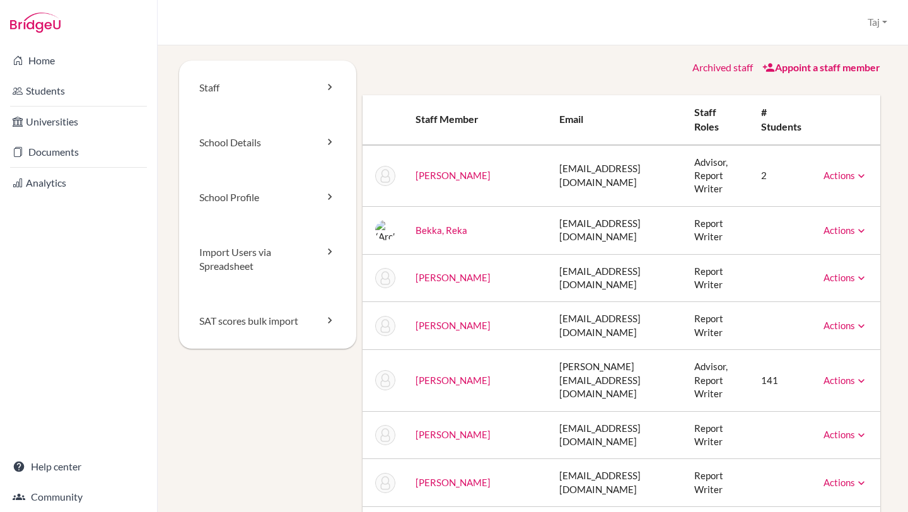
click at [845, 170] on link "Actions" at bounding box center [845, 175] width 44 height 11
click at [588, 104] on th "Email" at bounding box center [616, 120] width 135 height 50
click at [326, 190] on icon at bounding box center [329, 196] width 13 height 13
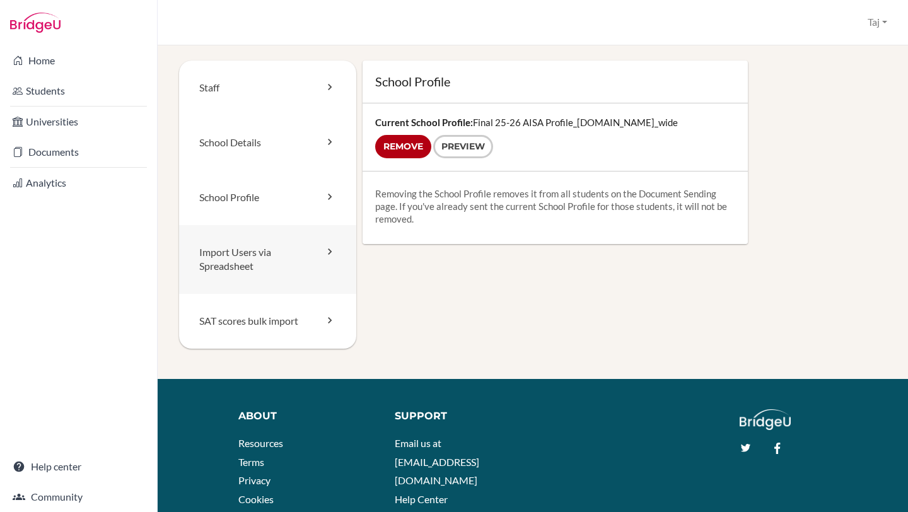
click at [329, 255] on icon at bounding box center [329, 251] width 13 height 13
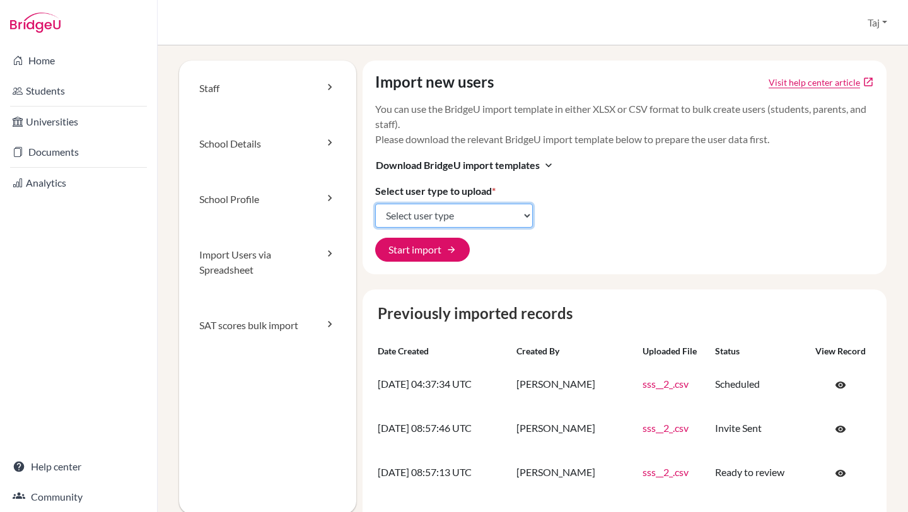
click at [479, 213] on select "Select user type Students Students and parents Parents Advisors Report writers" at bounding box center [454, 216] width 158 height 24
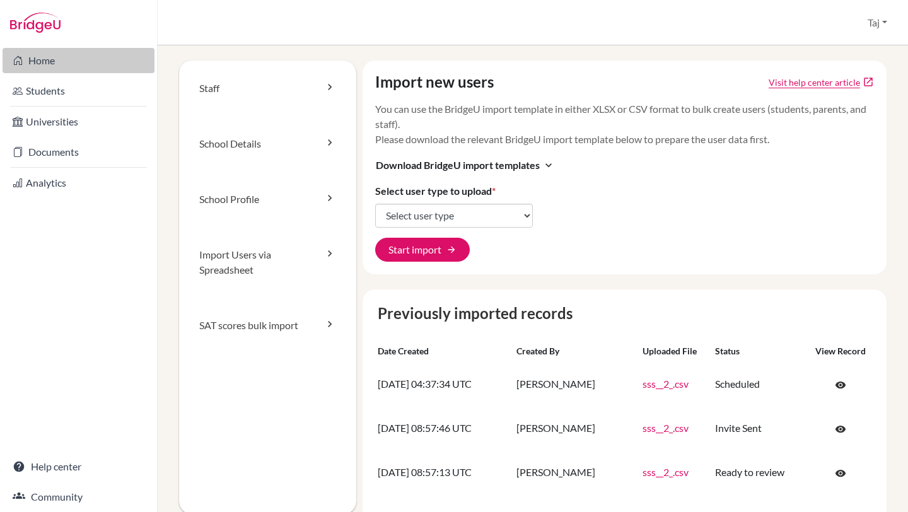
click at [75, 57] on link "Home" at bounding box center [79, 60] width 152 height 25
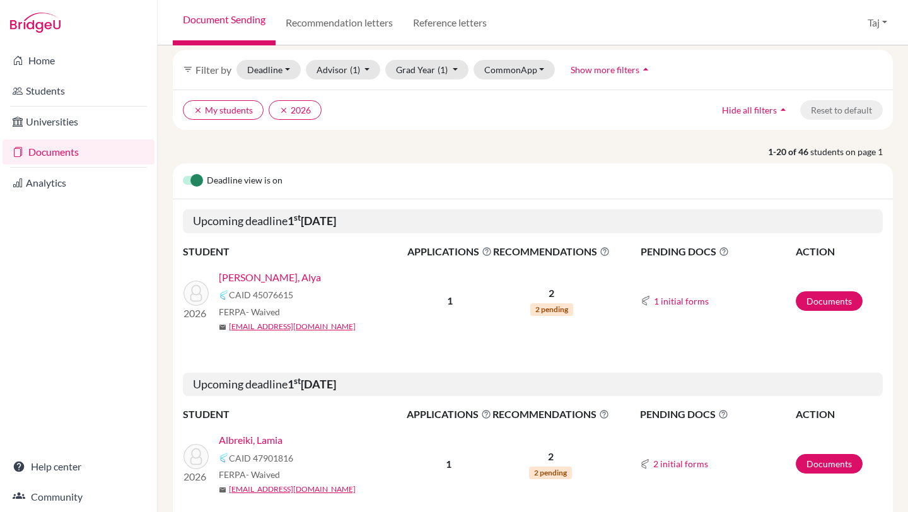
scroll to position [51, 0]
click at [842, 297] on link "Documents" at bounding box center [829, 300] width 67 height 20
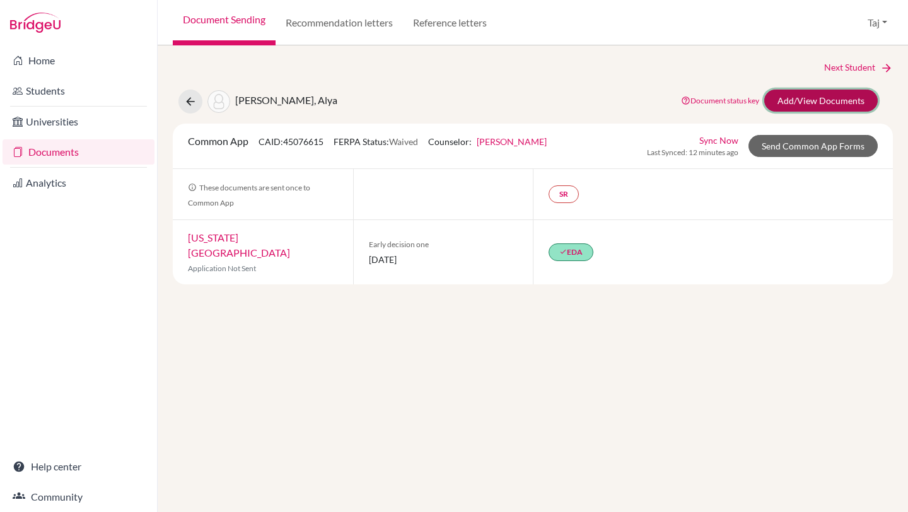
click at [788, 90] on link "Add/View Documents" at bounding box center [820, 101] width 113 height 22
